Goal: Check status: Check status

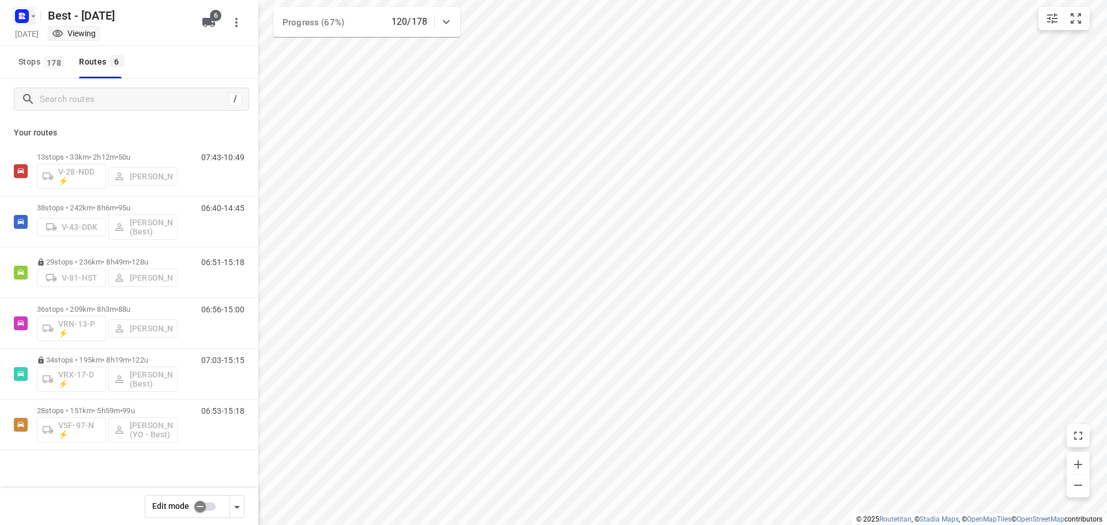
click at [32, 24] on button "button" at bounding box center [24, 16] width 23 height 18
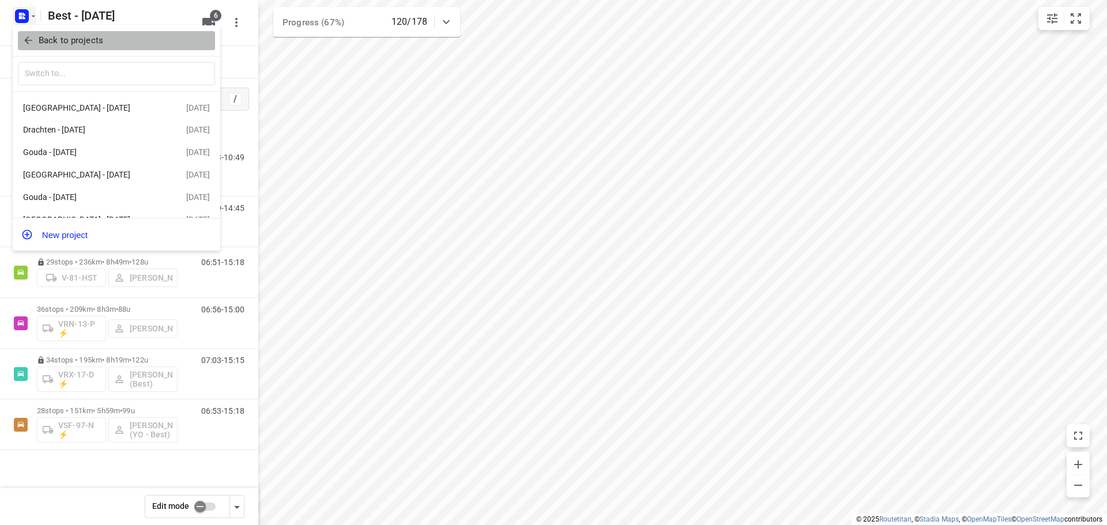
click at [40, 35] on p "Back to projects" at bounding box center [71, 40] width 65 height 13
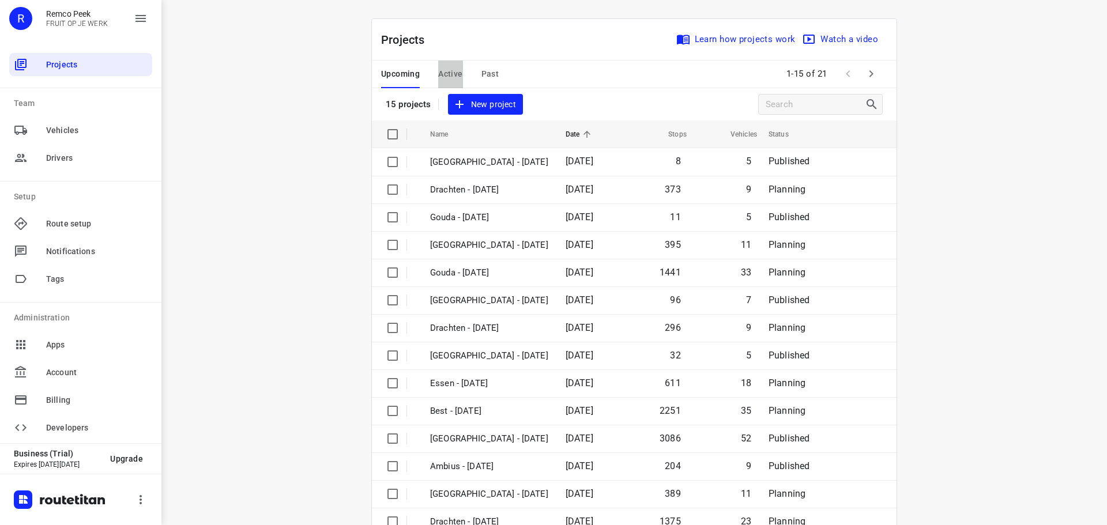
click at [453, 78] on span "Active" at bounding box center [450, 74] width 24 height 14
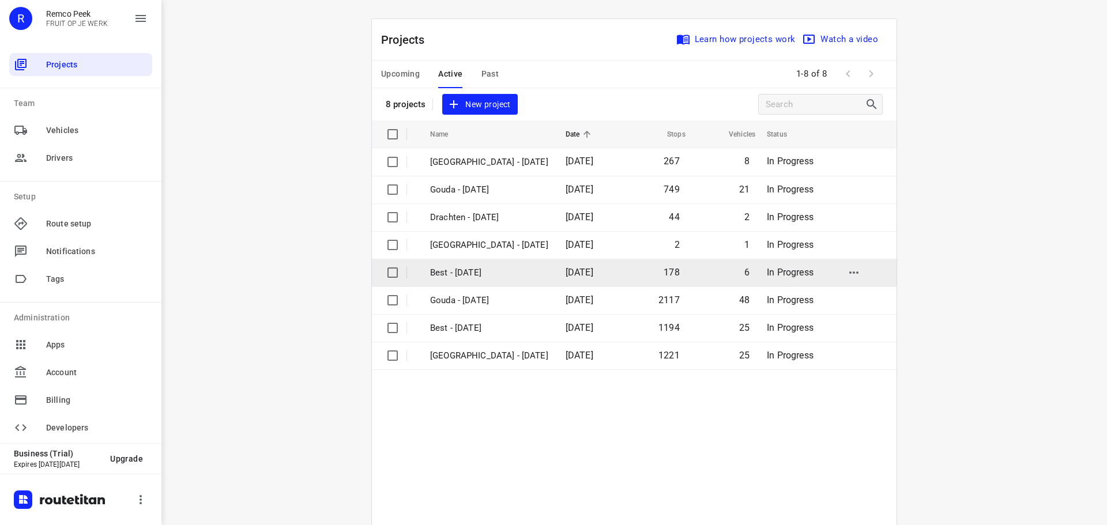
click at [523, 268] on td "Best - [DATE]" at bounding box center [488, 273] width 138 height 28
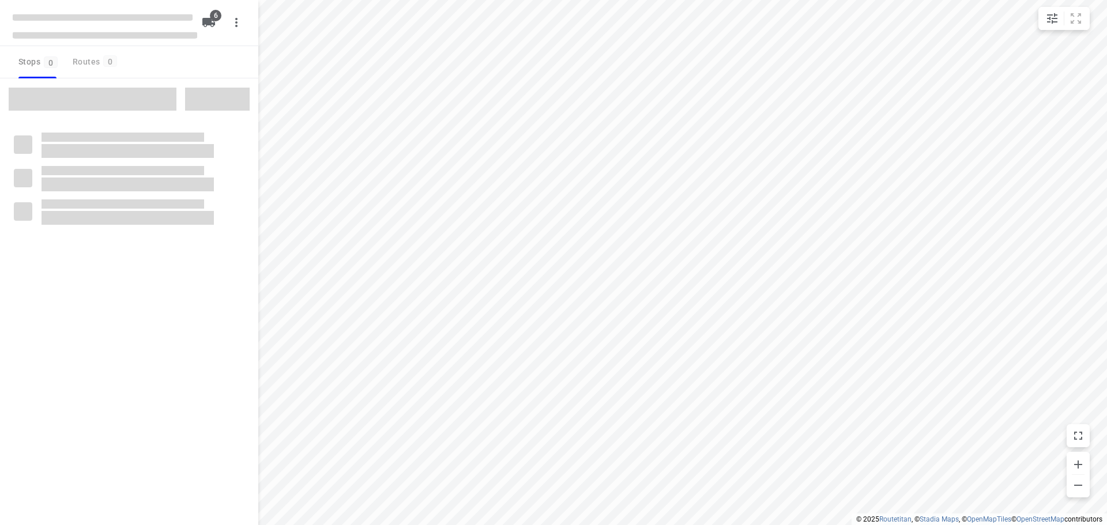
checkbox input "true"
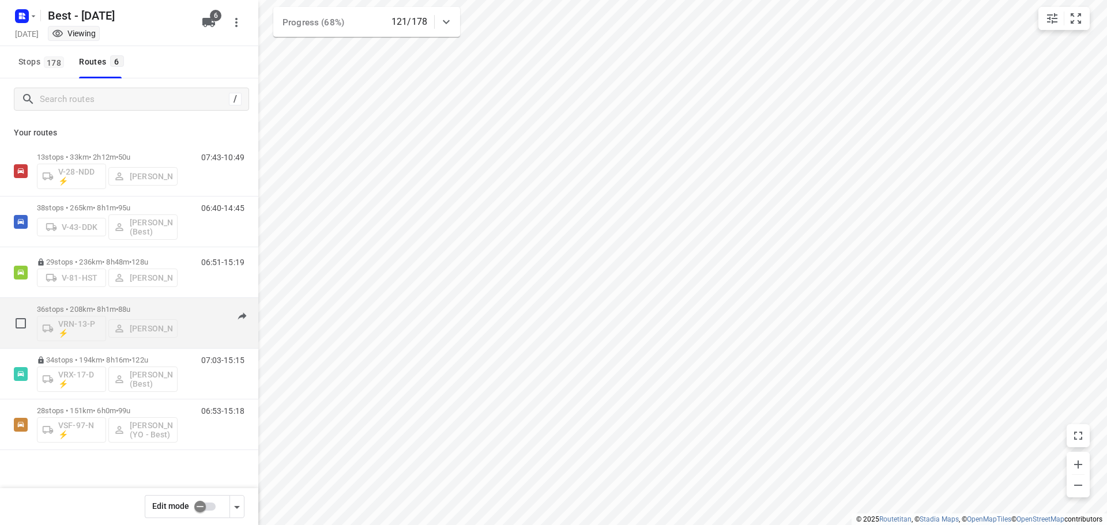
click at [130, 309] on span "88u" at bounding box center [124, 309] width 12 height 9
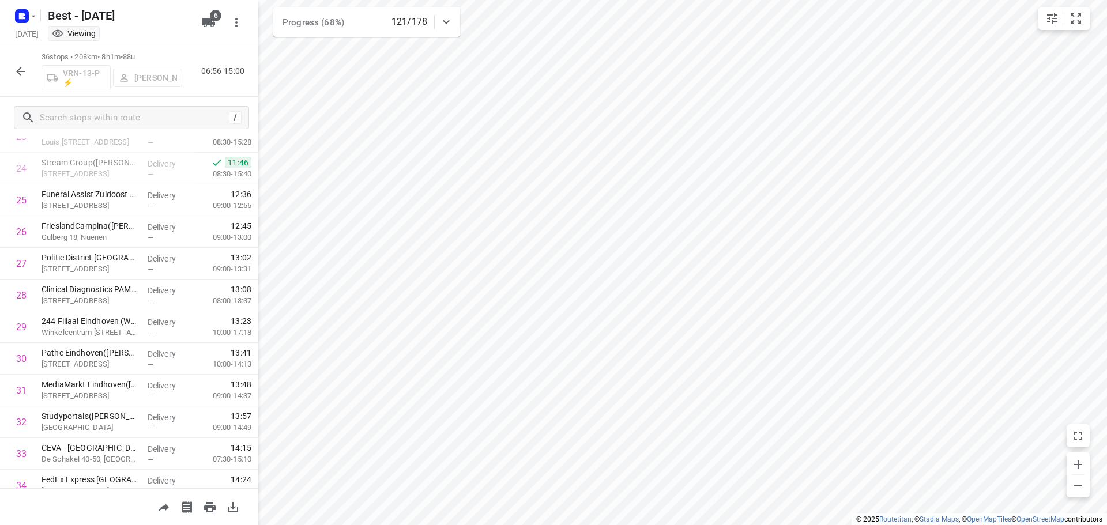
scroll to position [881, 0]
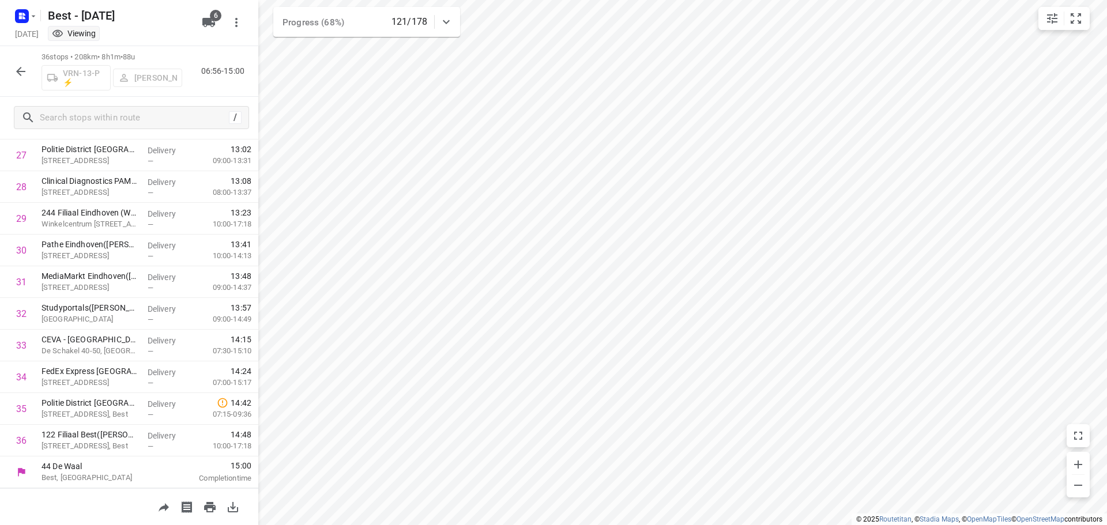
click at [25, 73] on icon "button" at bounding box center [21, 72] width 14 height 14
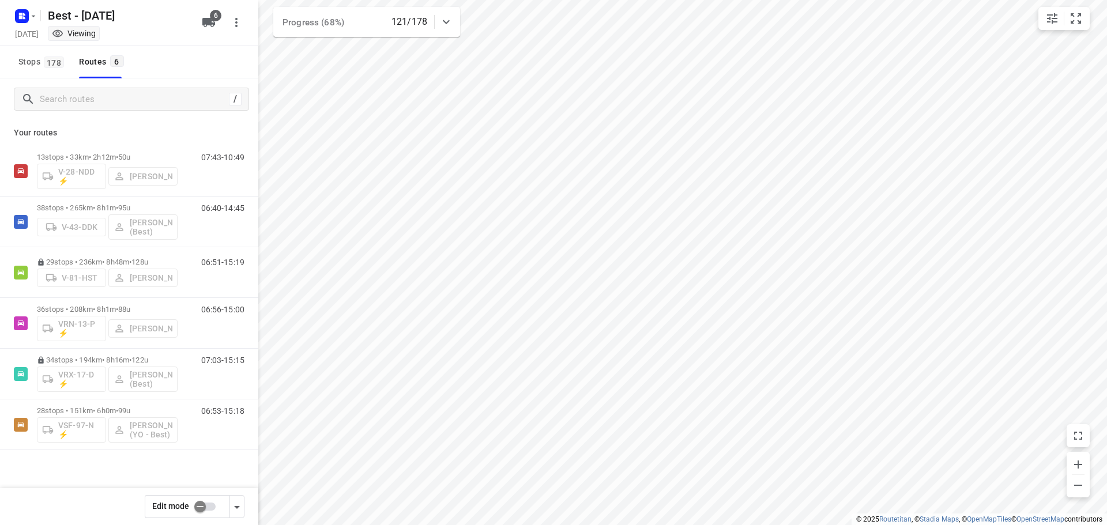
click at [133, 123] on div "Your routes 13 stops • 33km • 2h12m • 50u V-28-NDD ⚡ [PERSON_NAME] 07:43-10:49 …" at bounding box center [129, 325] width 258 height 411
click at [206, 460] on div "13 stops • 33km • 2h12m • 50u V-28-NDD ⚡ [PERSON_NAME] 07:43-10:49 38 stops • 2…" at bounding box center [129, 338] width 258 height 385
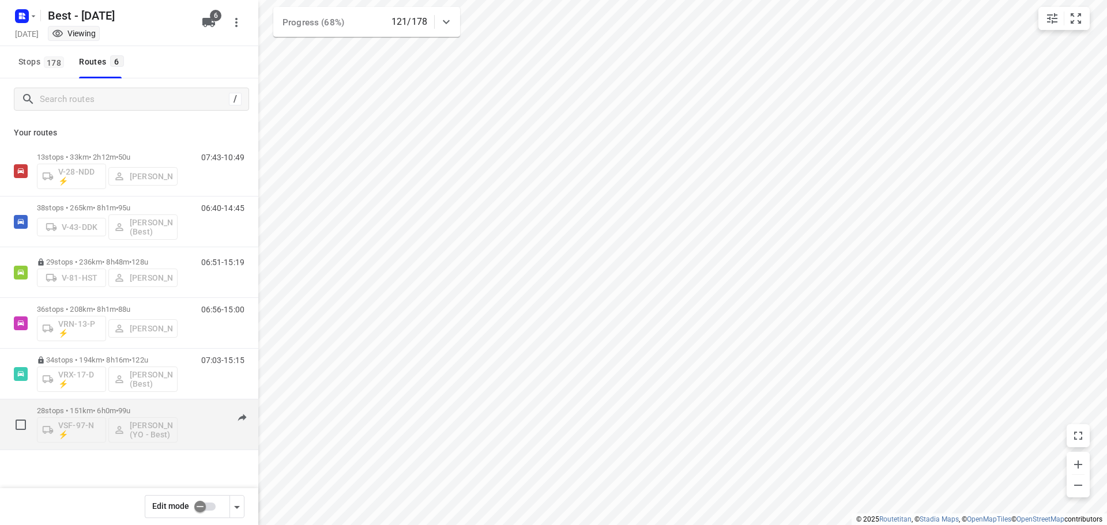
click at [174, 409] on p "28 stops • 151km • 6h0m • 99u" at bounding box center [107, 411] width 141 height 9
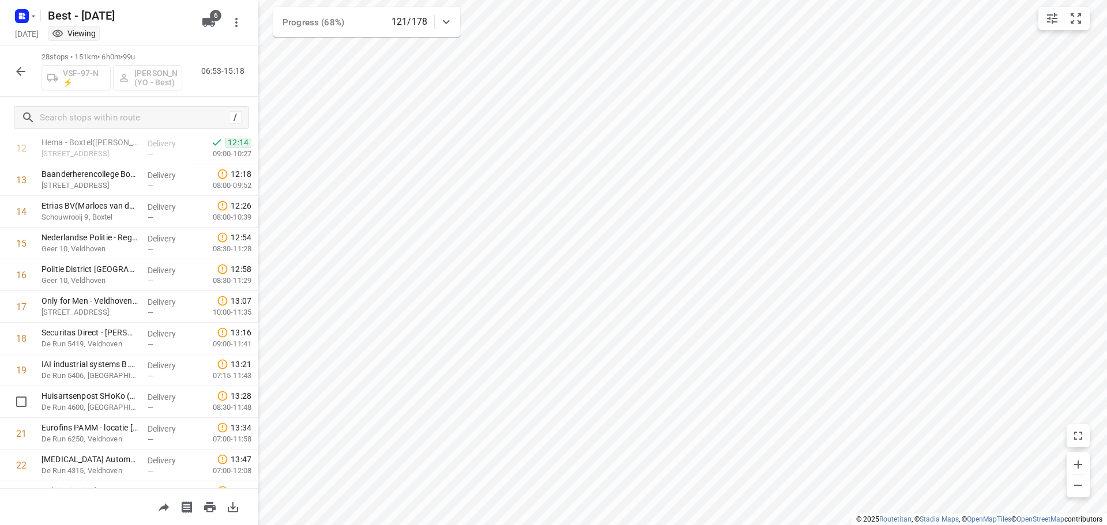
scroll to position [346, 0]
